Goal: Task Accomplishment & Management: Manage account settings

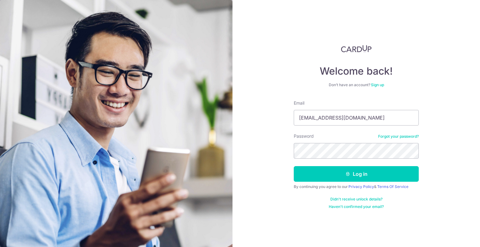
click at [329, 140] on div "Password Forgot your password?" at bounding box center [356, 146] width 125 height 26
click at [294, 166] on button "Log in" at bounding box center [356, 174] width 125 height 16
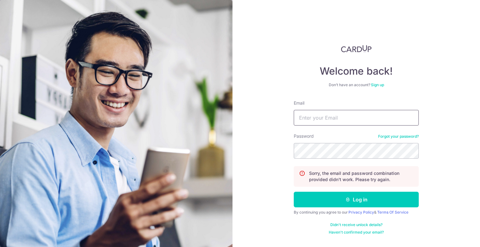
click at [335, 115] on input "Email" at bounding box center [356, 118] width 125 height 16
type input "[EMAIL_ADDRESS][DOMAIN_NAME]"
click at [330, 160] on form "Email nicholasyudhistira@gmail.com Password Forgot your password? Sorry, the em…" at bounding box center [356, 167] width 125 height 135
click at [294, 192] on button "Log in" at bounding box center [356, 200] width 125 height 16
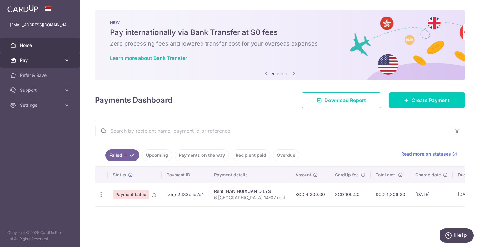
click at [45, 56] on link "Pay" at bounding box center [40, 60] width 80 height 15
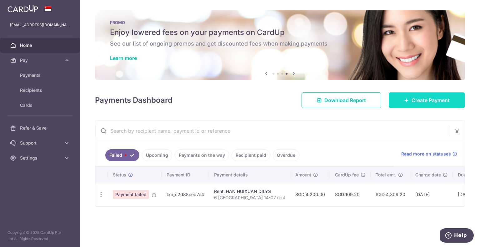
click at [417, 97] on span "Create Payment" at bounding box center [431, 101] width 38 height 8
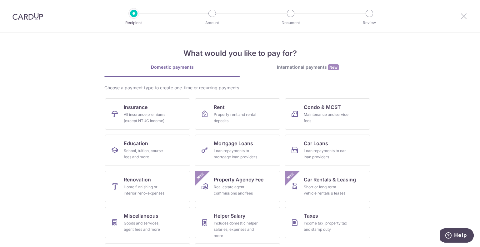
click at [464, 15] on icon at bounding box center [464, 16] width 8 height 8
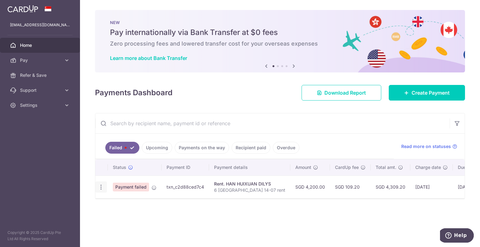
click at [98, 189] on icon "button" at bounding box center [101, 187] width 7 height 7
click at [112, 202] on link "Update payment" at bounding box center [128, 204] width 65 height 15
radio input "true"
type input "4,200.00"
radio input "true"
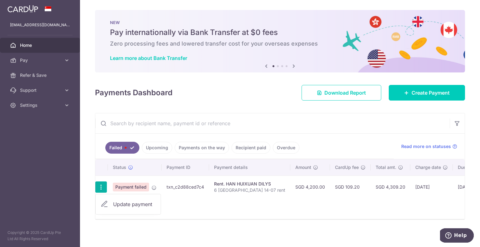
type input "6 [GEOGRAPHIC_DATA] 14-07 rent"
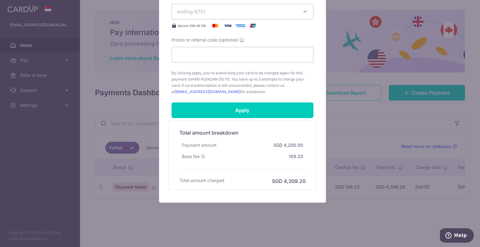
scroll to position [258, 0]
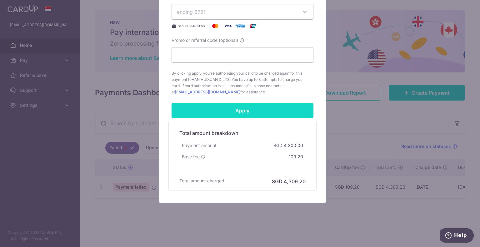
click at [256, 108] on input "Apply" at bounding box center [243, 111] width 142 height 16
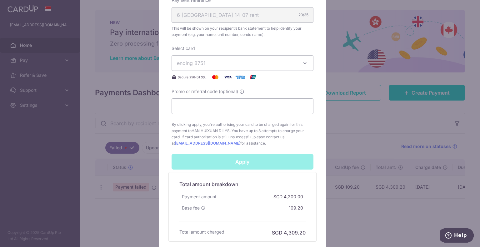
scroll to position [206, 0]
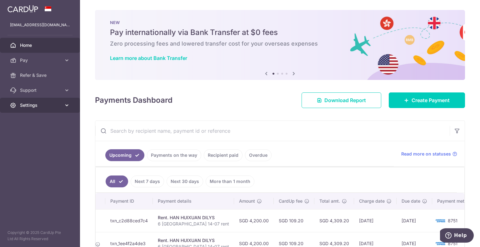
click at [53, 109] on link "Settings" at bounding box center [40, 105] width 80 height 15
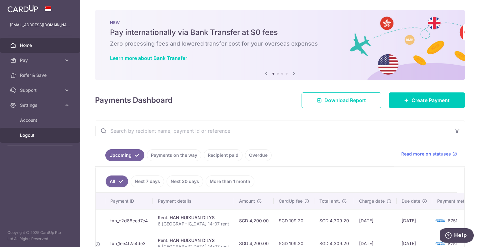
click at [33, 134] on span "Logout" at bounding box center [40, 135] width 41 height 6
